Goal: Information Seeking & Learning: Learn about a topic

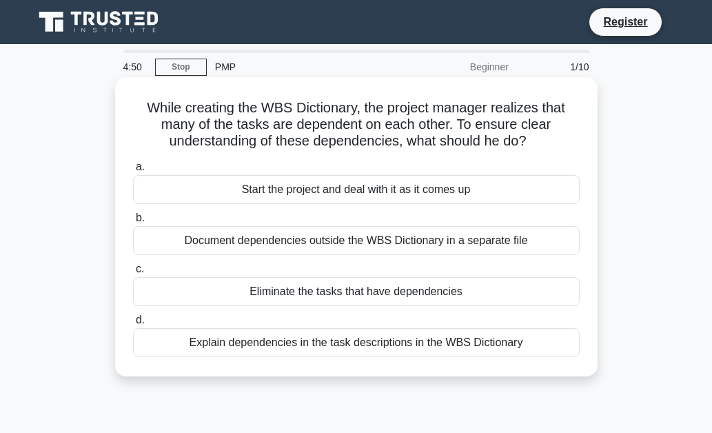
click at [215, 199] on div "Start the project and deal with it as it comes up" at bounding box center [356, 189] width 447 height 29
click at [133, 172] on input "a. Start the project and deal with it as it comes up" at bounding box center [133, 167] width 0 height 9
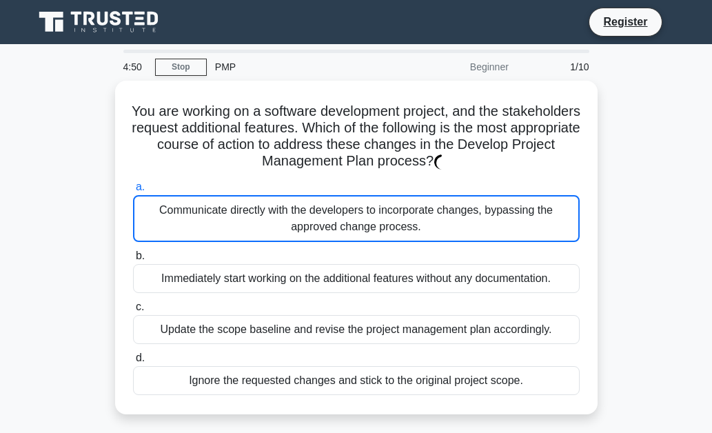
click at [211, 190] on label "a. Communicate directly with the developers to incorporate changes, bypassing t…" at bounding box center [356, 210] width 447 height 63
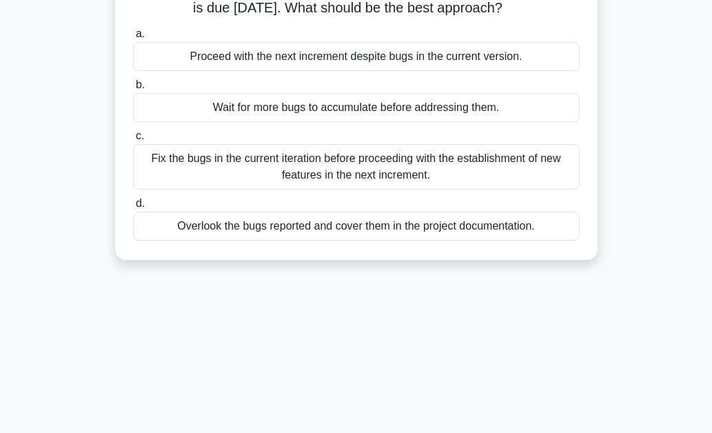
scroll to position [138, 0]
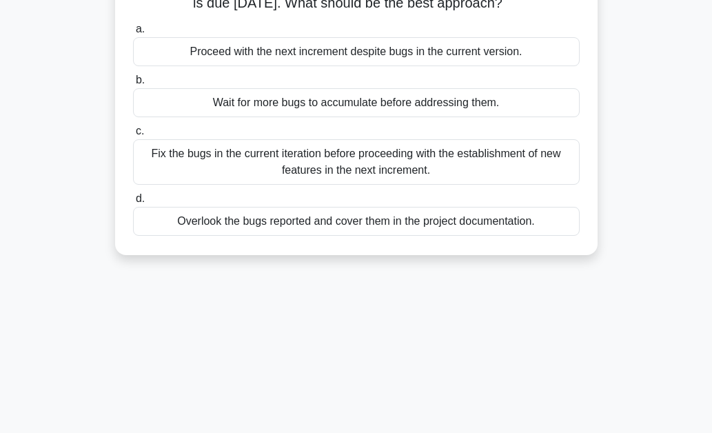
click at [256, 159] on div "Fix the bugs in the current iteration before proceeding with the establishment …" at bounding box center [356, 161] width 447 height 45
click at [133, 136] on input "c. Fix the bugs in the current iteration before proceeding with the establishme…" at bounding box center [133, 131] width 0 height 9
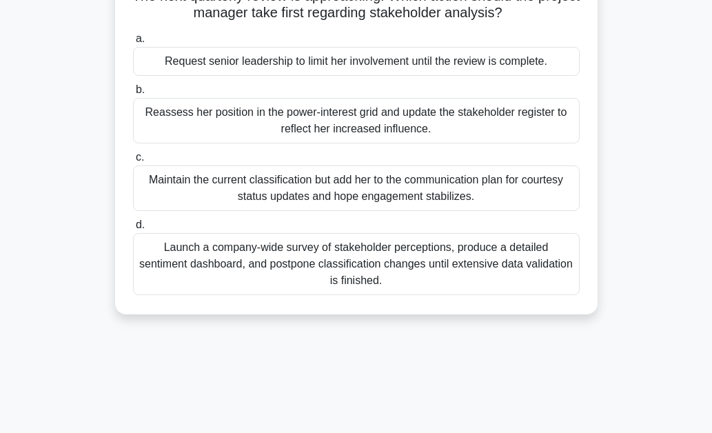
scroll to position [207, 0]
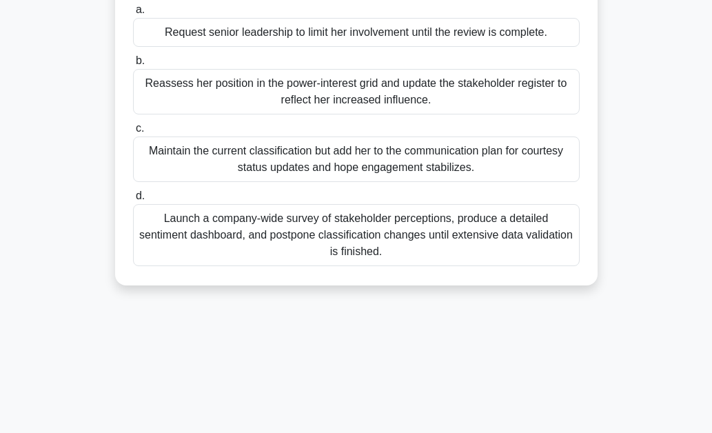
click at [333, 241] on div "Launch a company-wide survey of stakeholder perceptions, produce a detailed sen…" at bounding box center [356, 235] width 447 height 62
click at [133, 201] on input "d. Launch a company-wide survey of stakeholder perceptions, produce a detailed …" at bounding box center [133, 196] width 0 height 9
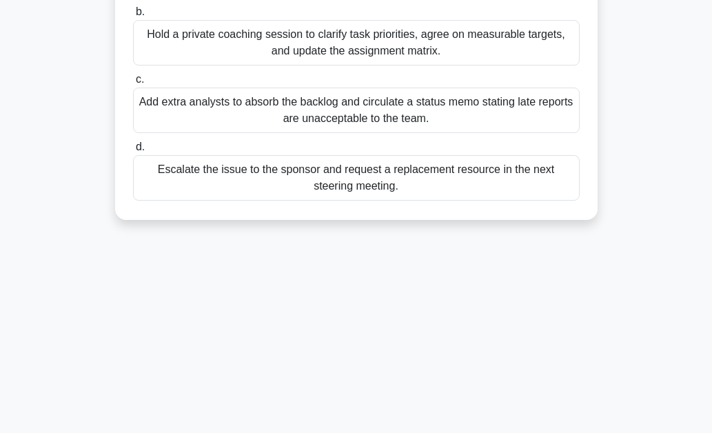
scroll to position [276, 0]
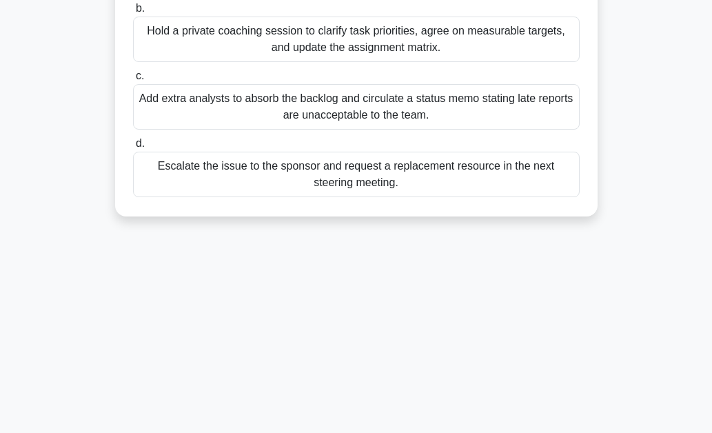
click at [358, 39] on div "Hold a private coaching session to clarify task priorities, agree on measurable…" at bounding box center [356, 39] width 447 height 45
click at [133, 13] on input "b. Hold a private coaching session to clarify task priorities, agree on measura…" at bounding box center [133, 8] width 0 height 9
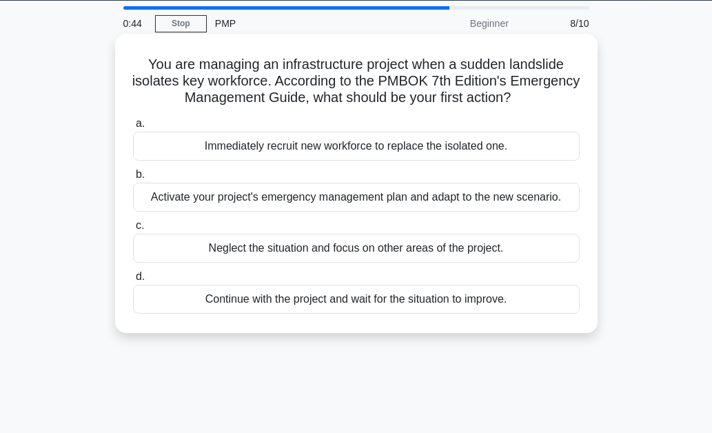
scroll to position [0, 0]
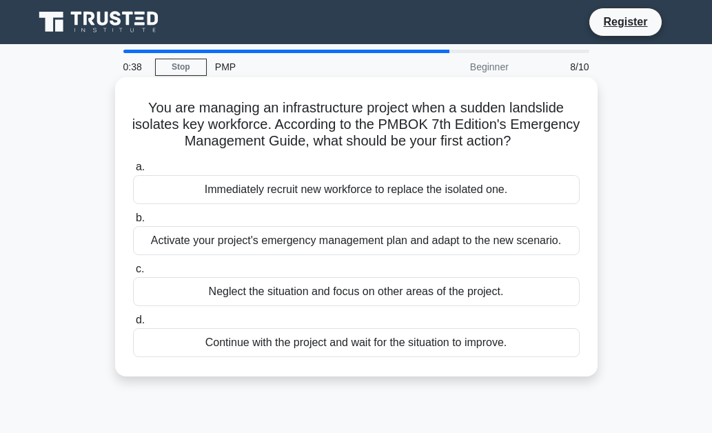
click at [323, 240] on div "Activate your project's emergency management plan and adapt to the new scenario." at bounding box center [356, 240] width 447 height 29
click at [133, 223] on input "b. Activate your project's emergency management plan and adapt to the new scena…" at bounding box center [133, 218] width 0 height 9
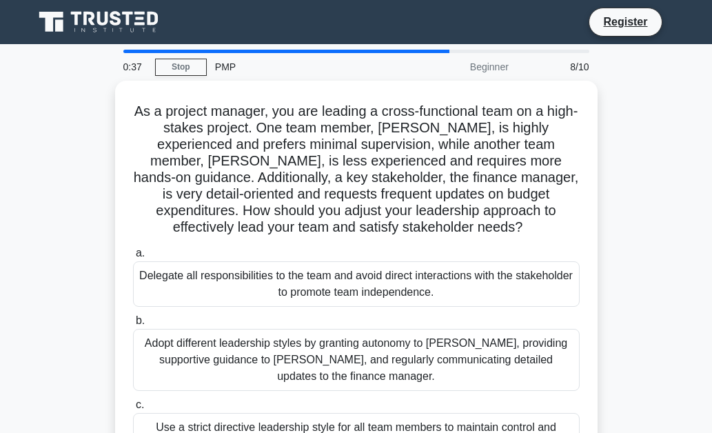
click at [322, 240] on div "As a project manager, you are leading a cross-functional team on a high-stakes …" at bounding box center [356, 313] width 471 height 454
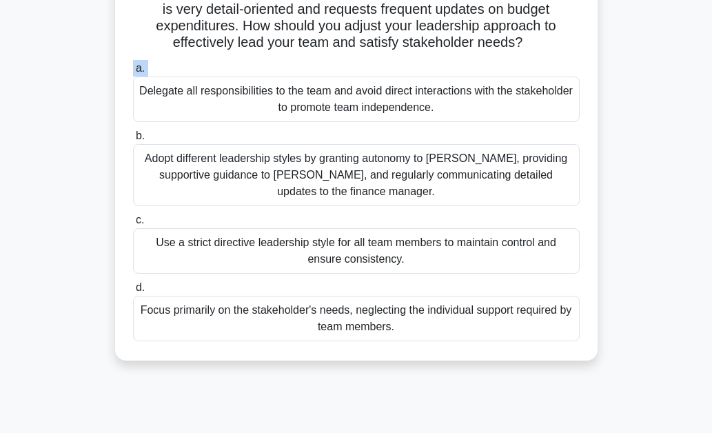
scroll to position [194, 0]
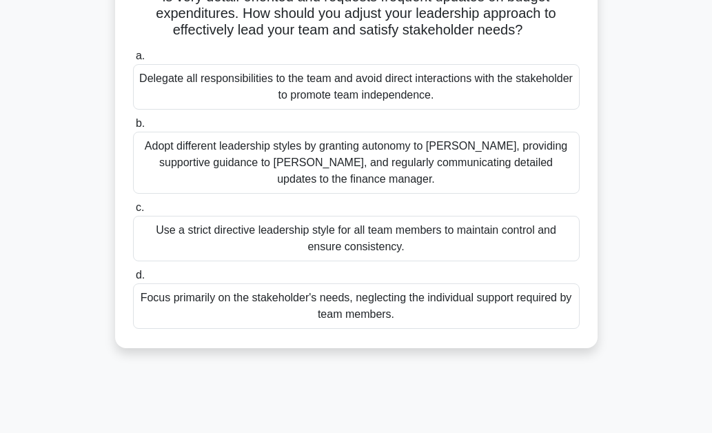
click at [456, 158] on div "Adopt different leadership styles by granting autonomy to Alex, providing suppo…" at bounding box center [356, 163] width 447 height 62
click at [133, 128] on input "b. Adopt different leadership styles by granting autonomy to Alex, providing su…" at bounding box center [133, 123] width 0 height 9
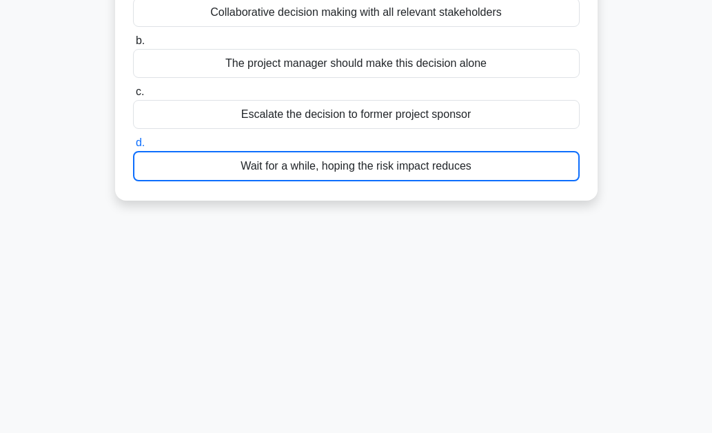
scroll to position [123, 0]
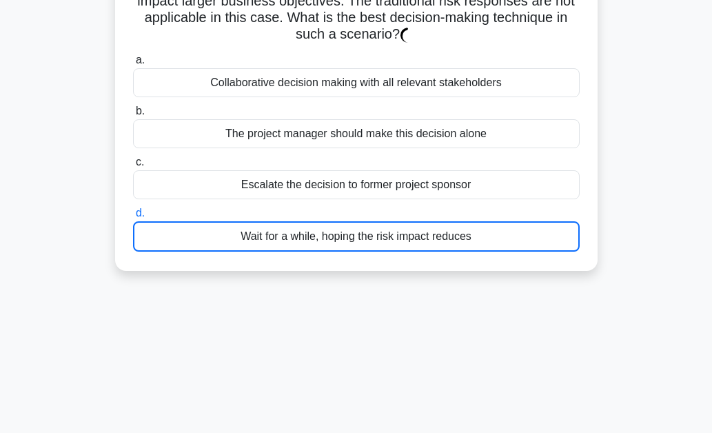
click at [430, 171] on div "a. Collaborative decision making with all relevant stakeholders b. The project …" at bounding box center [356, 151] width 463 height 205
click at [430, 148] on div "The project manager should make this decision alone" at bounding box center [356, 133] width 447 height 29
click at [133, 116] on input "b. The project manager should make this decision alone" at bounding box center [133, 111] width 0 height 9
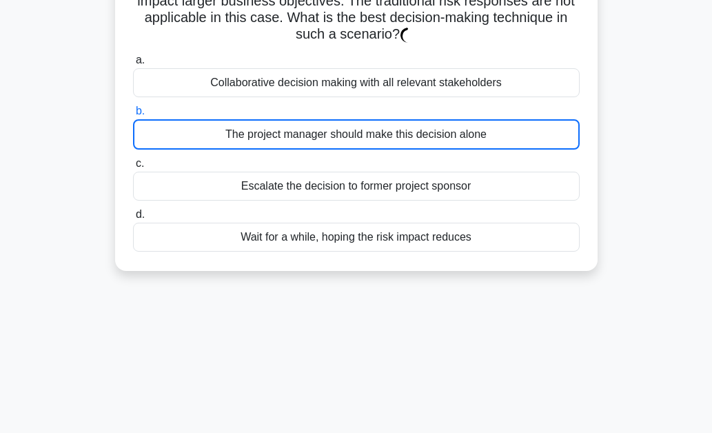
scroll to position [0, 0]
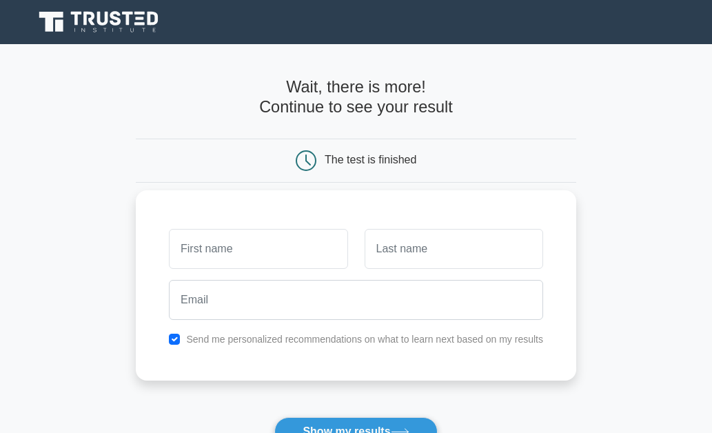
click at [283, 252] on input "text" at bounding box center [258, 249] width 179 height 40
type input "salami"
click at [389, 252] on input "text" at bounding box center [454, 249] width 179 height 40
type input "oluwaseun"
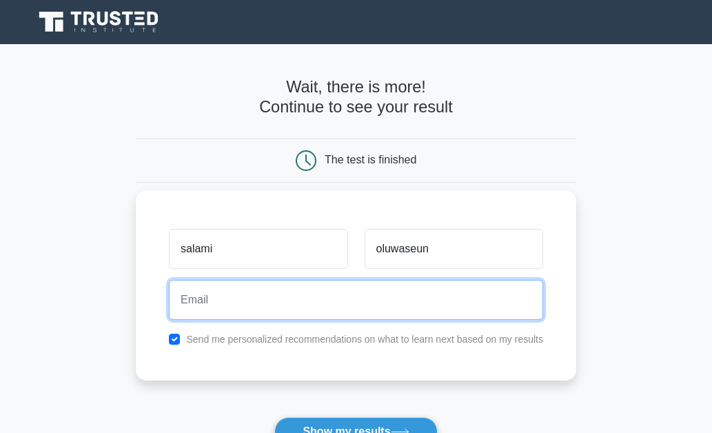
click at [332, 307] on input "email" at bounding box center [356, 300] width 374 height 40
type input "[EMAIL_ADDRESS][DOMAIN_NAME]"
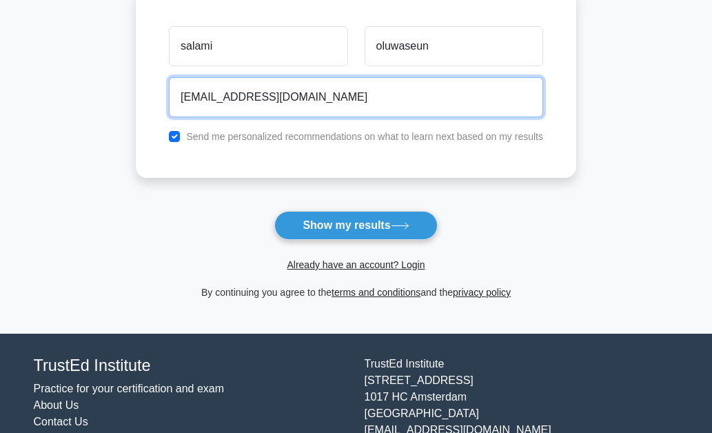
scroll to position [207, 0]
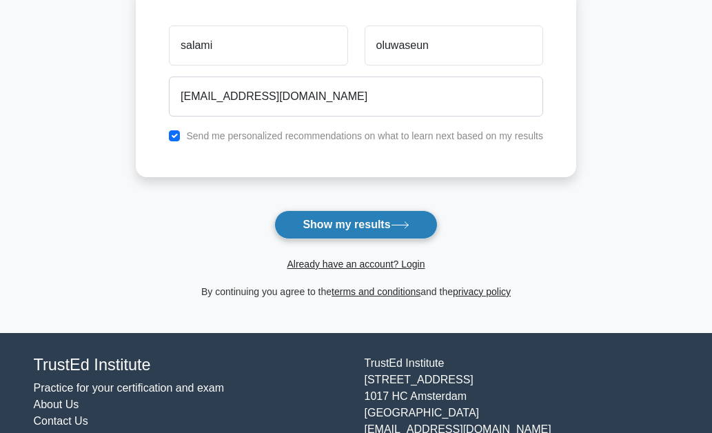
click at [385, 227] on button "Show my results" at bounding box center [355, 224] width 163 height 29
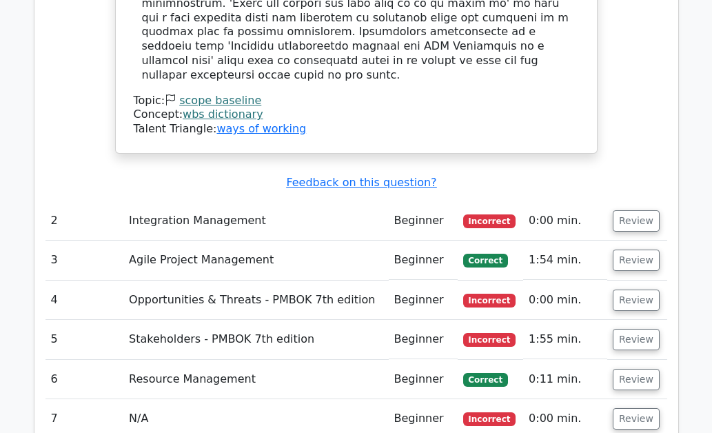
scroll to position [1723, 0]
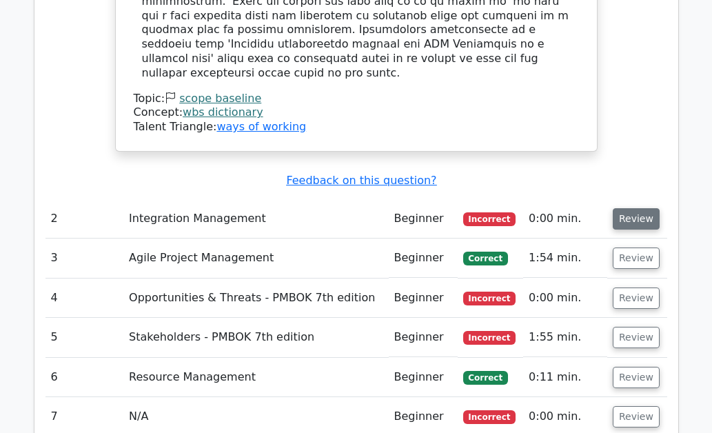
click at [624, 208] on button "Review" at bounding box center [636, 218] width 47 height 21
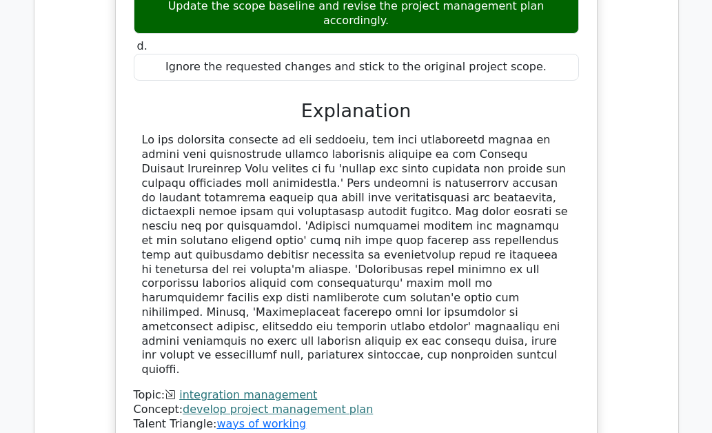
scroll to position [2206, 0]
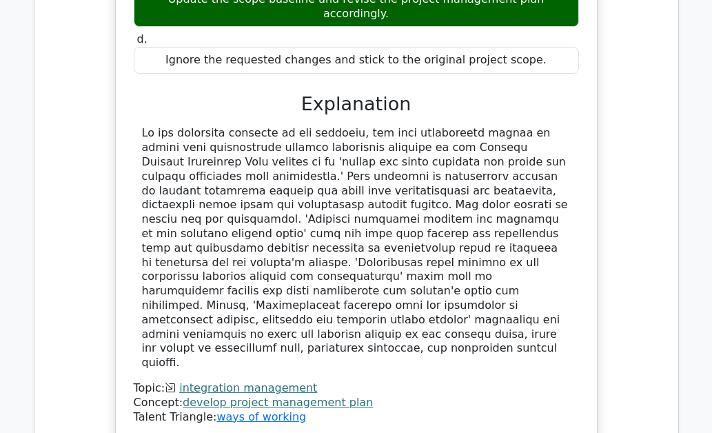
click at [418, 217] on div at bounding box center [356, 248] width 429 height 244
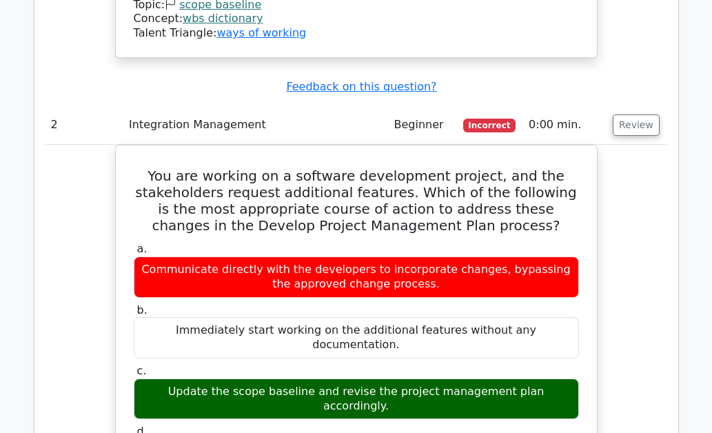
scroll to position [1792, 0]
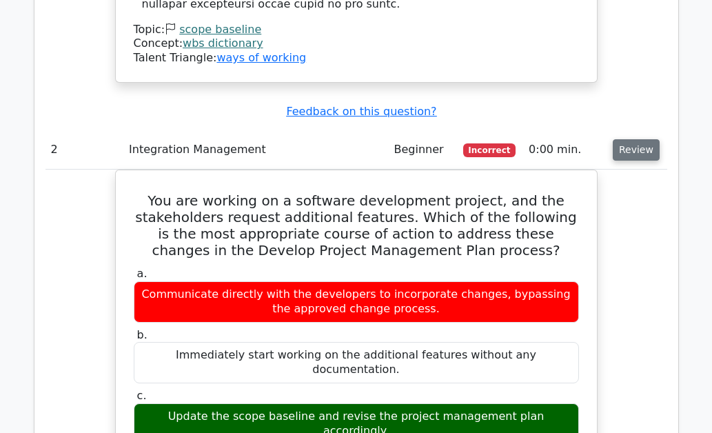
click at [645, 139] on button "Review" at bounding box center [636, 149] width 47 height 21
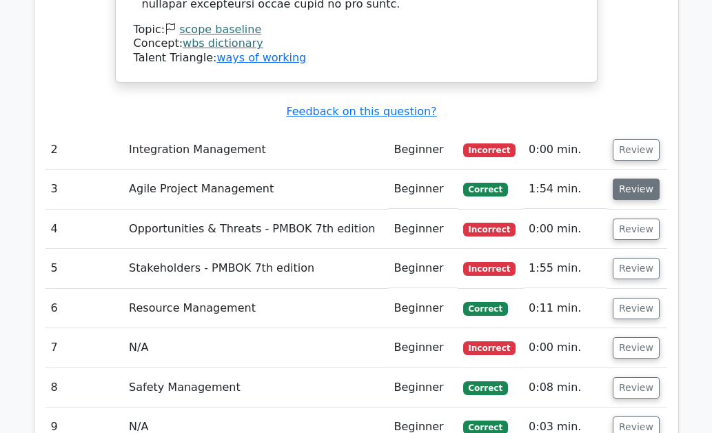
click at [632, 179] on button "Review" at bounding box center [636, 189] width 47 height 21
click at [625, 179] on button "Review" at bounding box center [636, 189] width 47 height 21
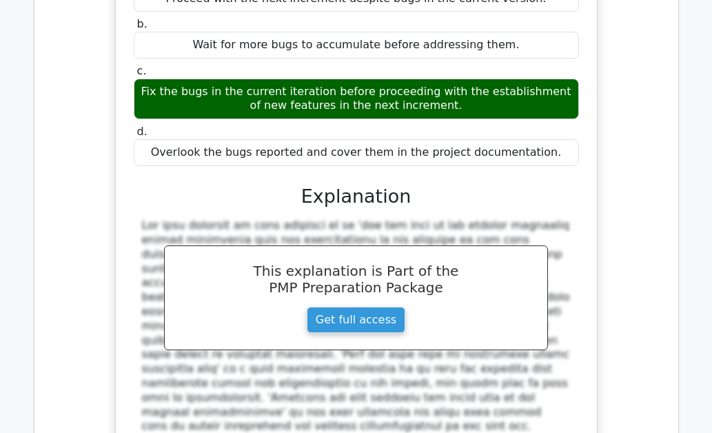
scroll to position [2137, 0]
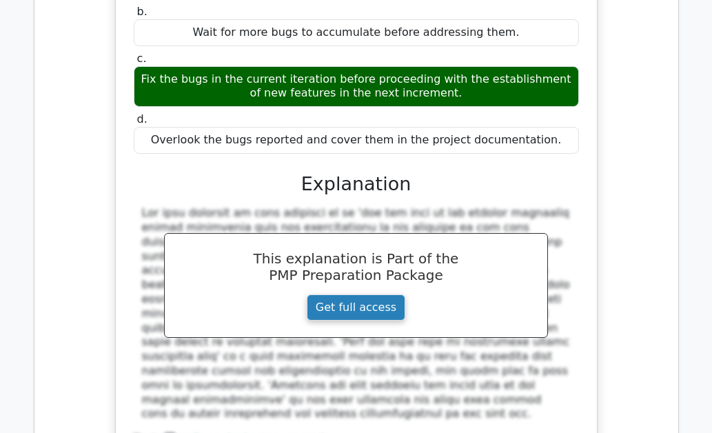
click at [369, 294] on link "Get full access" at bounding box center [356, 307] width 99 height 26
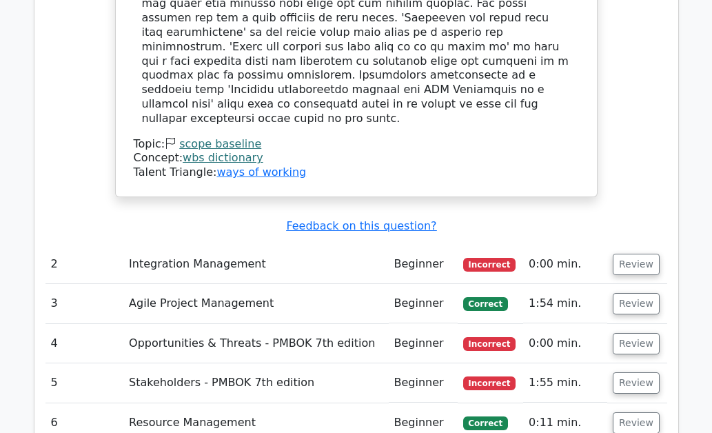
scroll to position [1758, 0]
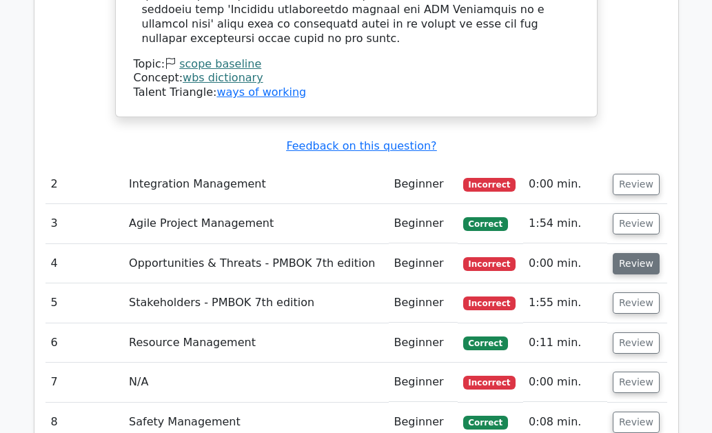
click at [631, 253] on button "Review" at bounding box center [636, 263] width 47 height 21
click at [626, 253] on button "Review" at bounding box center [636, 263] width 47 height 21
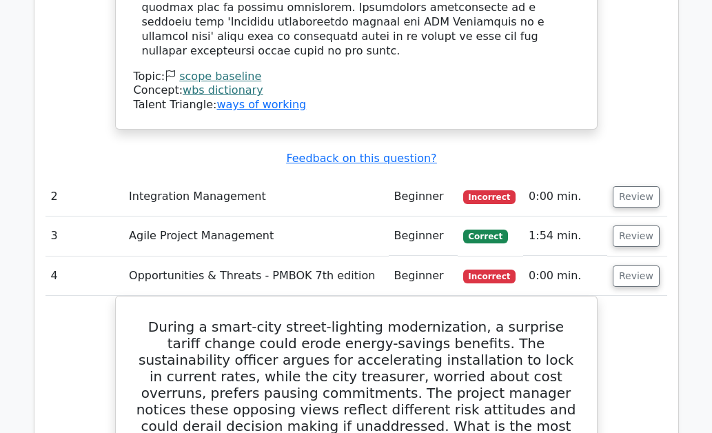
scroll to position [1809, 0]
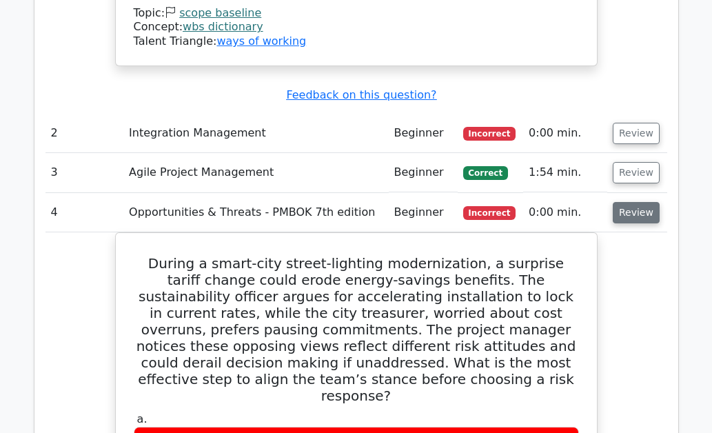
click at [631, 202] on button "Review" at bounding box center [636, 212] width 47 height 21
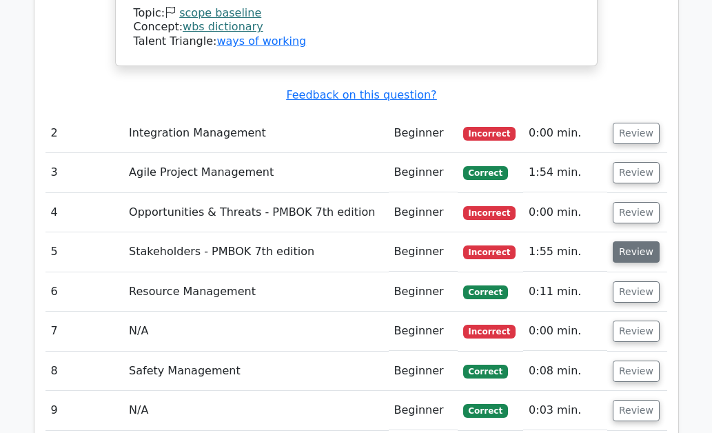
click at [634, 241] on button "Review" at bounding box center [636, 251] width 47 height 21
click at [632, 241] on button "Review" at bounding box center [636, 251] width 47 height 21
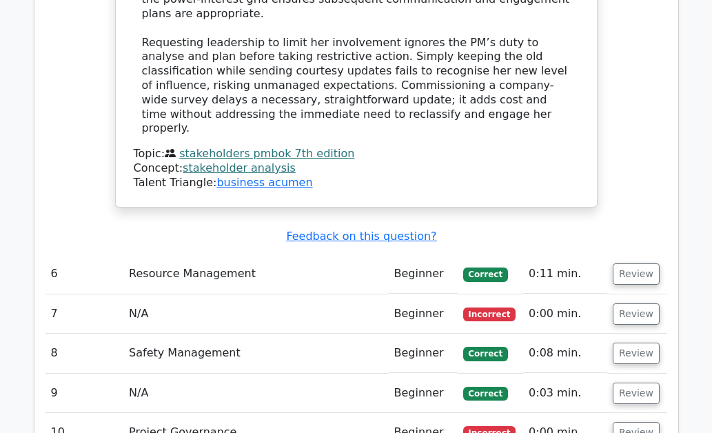
scroll to position [2636, 0]
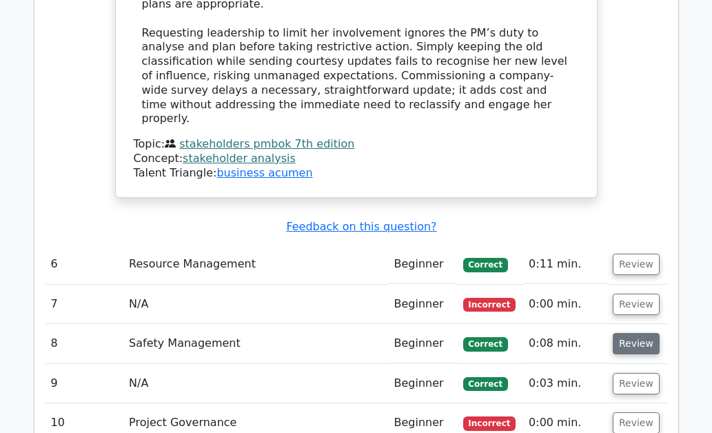
click at [620, 333] on button "Review" at bounding box center [636, 343] width 47 height 21
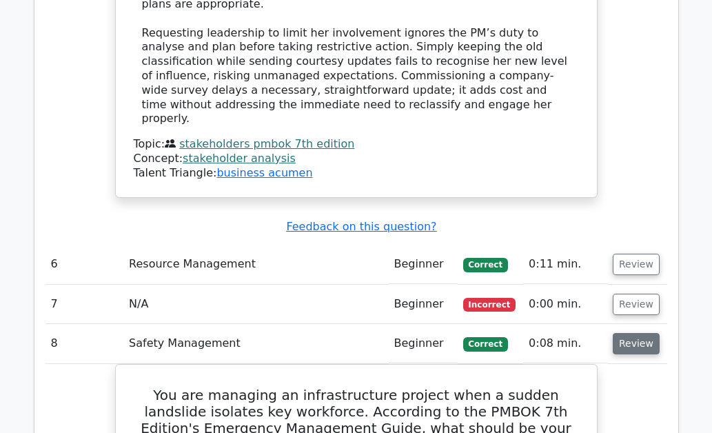
click at [638, 333] on button "Review" at bounding box center [636, 343] width 47 height 21
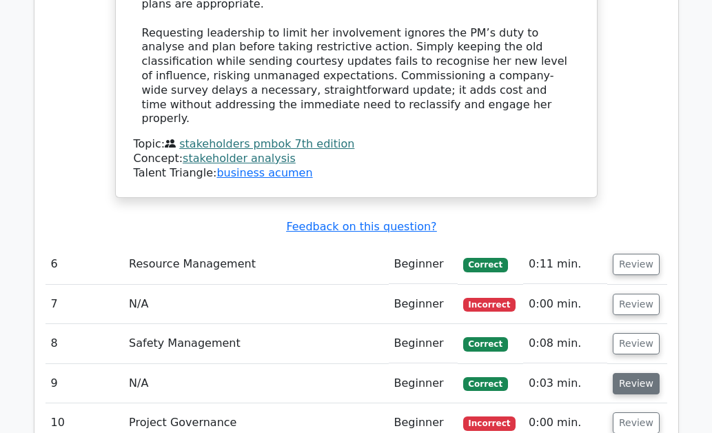
click at [640, 373] on button "Review" at bounding box center [636, 383] width 47 height 21
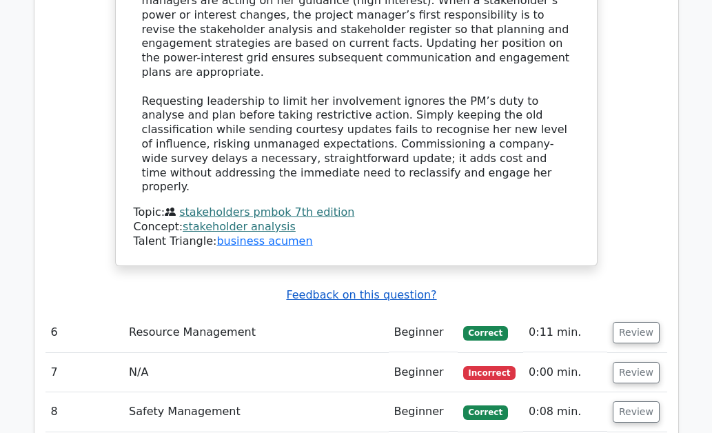
scroll to position [2567, 0]
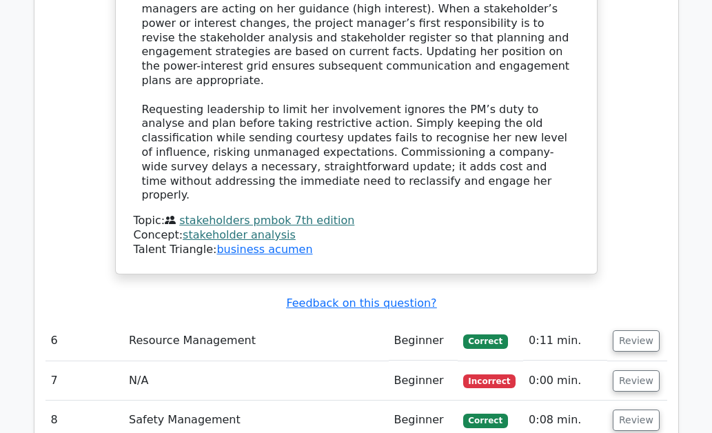
scroll to position [2558, 0]
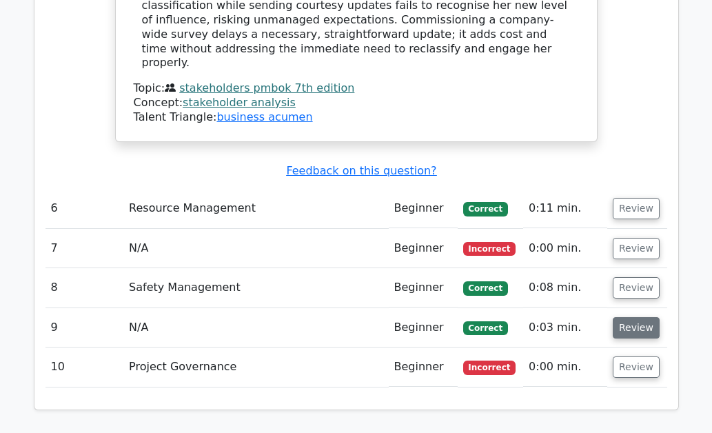
scroll to position [2696, 0]
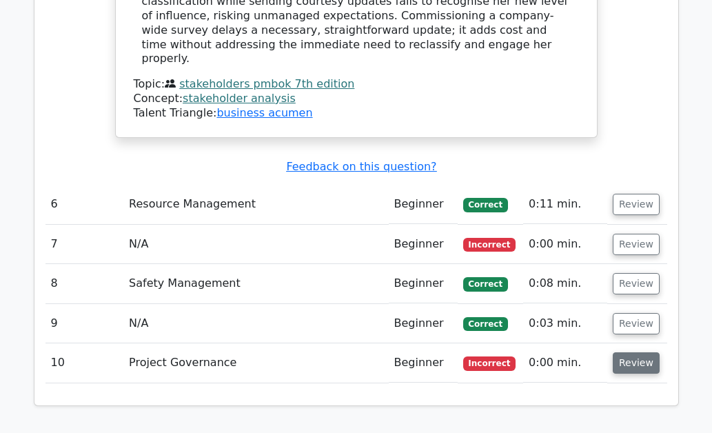
click at [647, 352] on button "Review" at bounding box center [636, 362] width 47 height 21
click at [640, 352] on button "Review" at bounding box center [636, 362] width 47 height 21
click at [641, 352] on button "Review" at bounding box center [636, 362] width 47 height 21
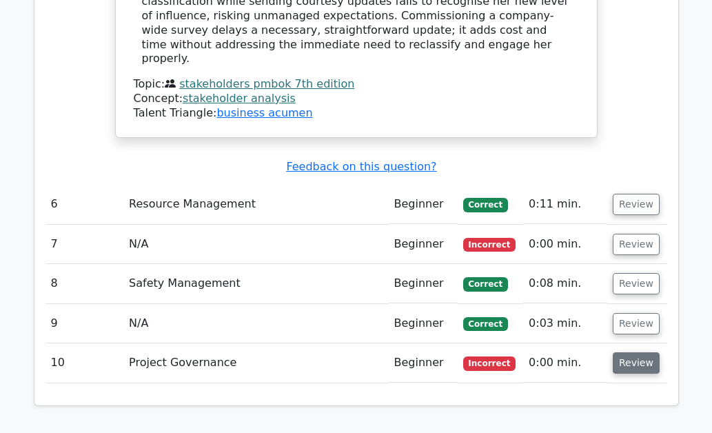
click at [641, 352] on button "Review" at bounding box center [636, 362] width 47 height 21
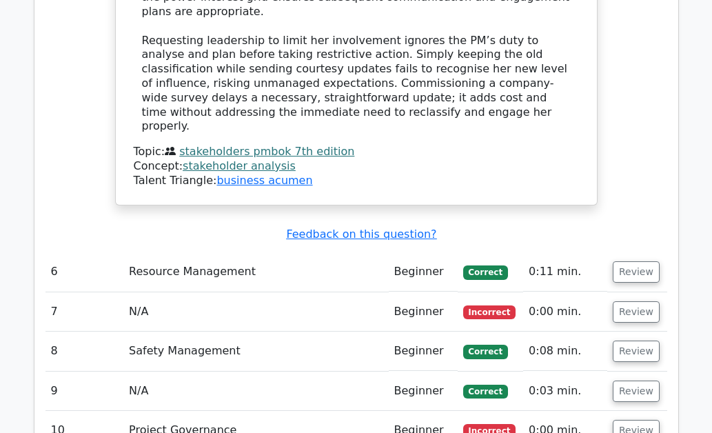
scroll to position [2627, 0]
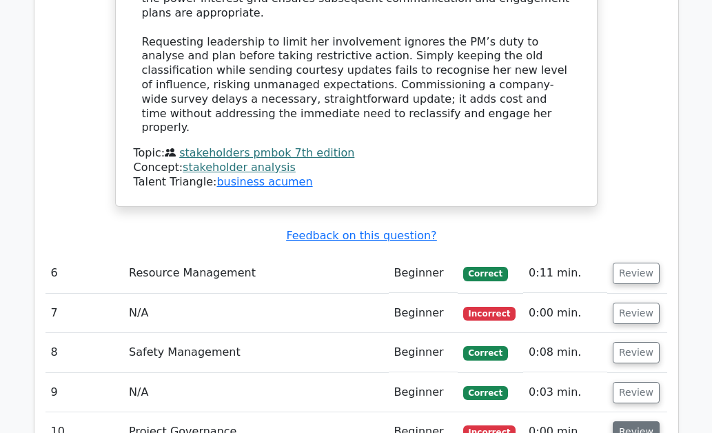
click at [629, 421] on button "Review" at bounding box center [636, 431] width 47 height 21
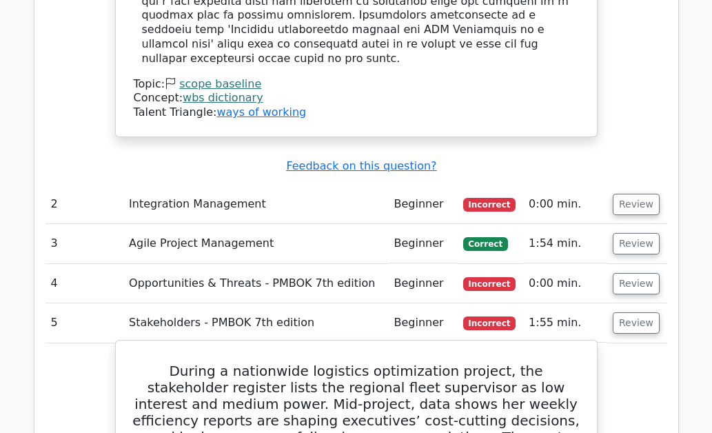
scroll to position [1731, 0]
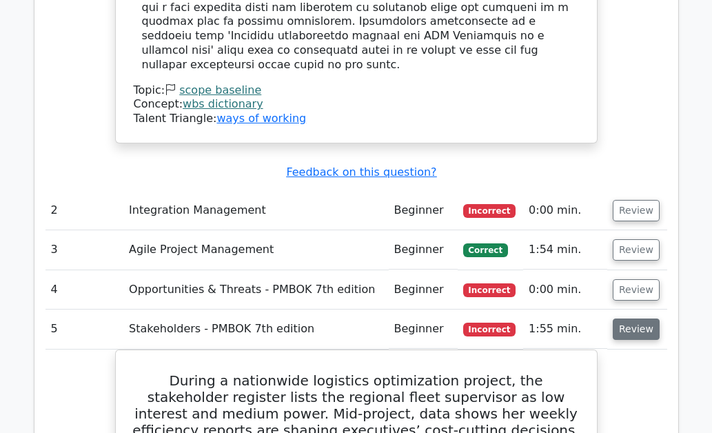
click at [635, 318] on button "Review" at bounding box center [636, 328] width 47 height 21
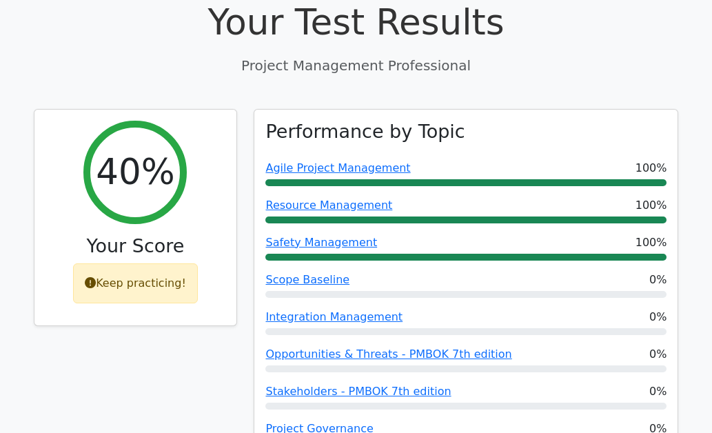
scroll to position [491, 0]
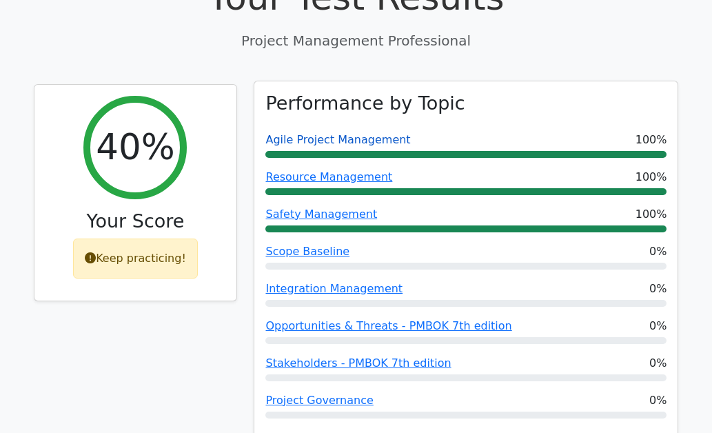
click at [323, 133] on link "Agile Project Management" at bounding box center [337, 139] width 145 height 13
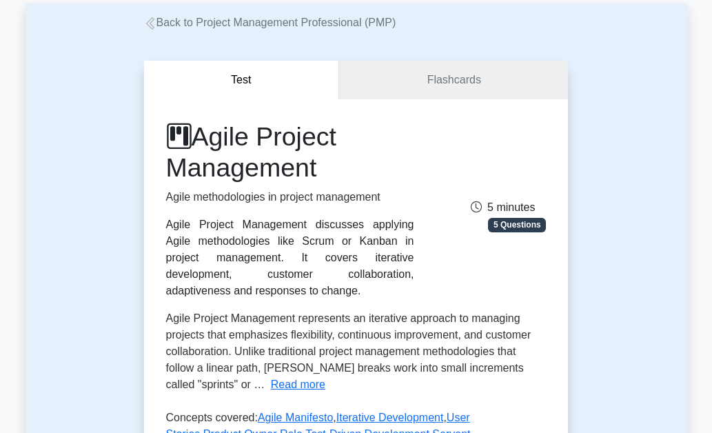
scroll to position [69, 0]
